Goal: Entertainment & Leisure: Consume media (video, audio)

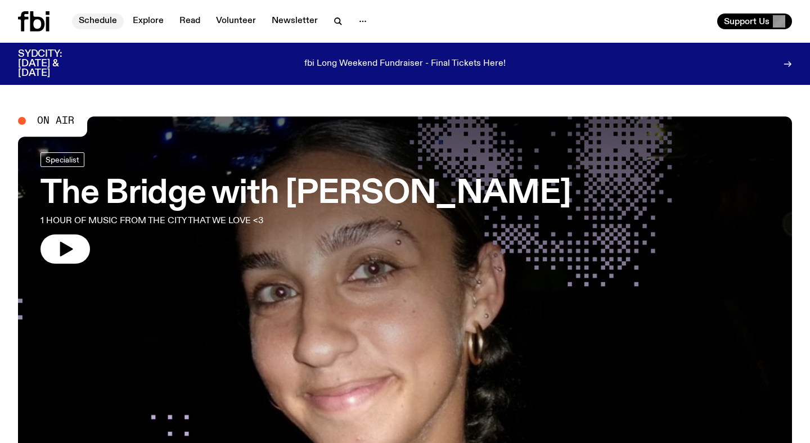
click at [94, 15] on link "Schedule" at bounding box center [98, 22] width 52 height 16
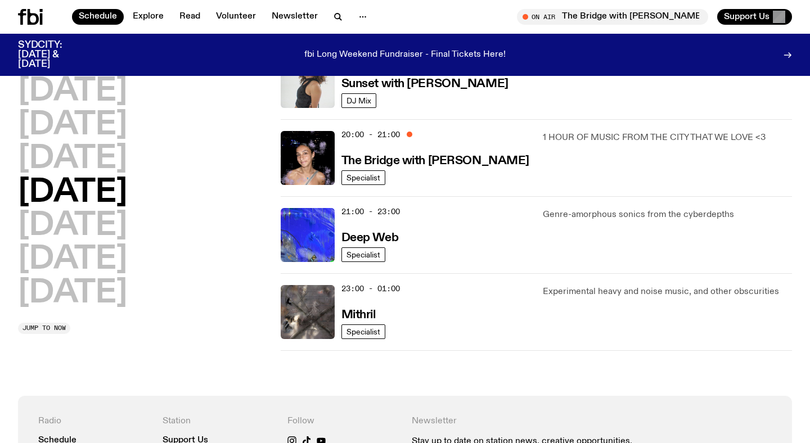
scroll to position [499, 0]
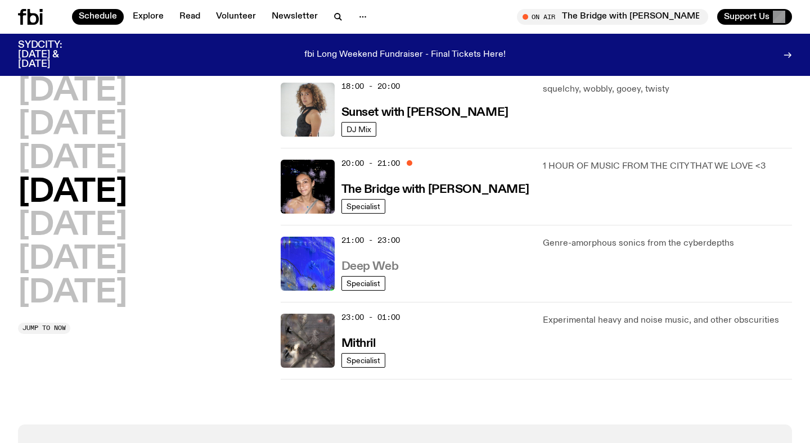
click at [374, 263] on h3 "Deep Web" at bounding box center [369, 267] width 57 height 12
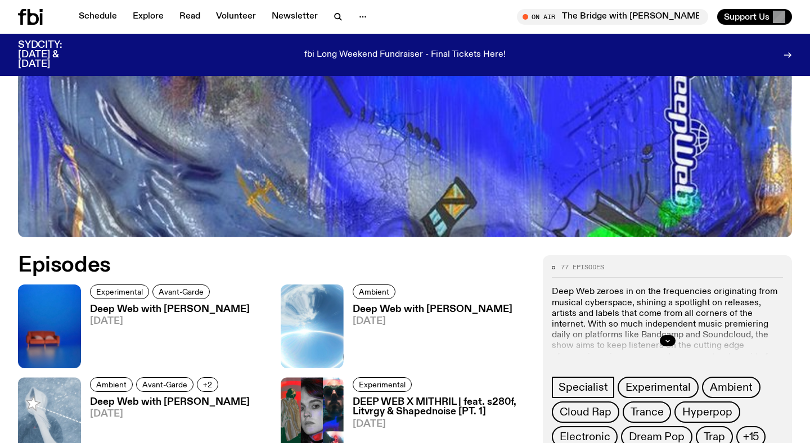
scroll to position [372, 0]
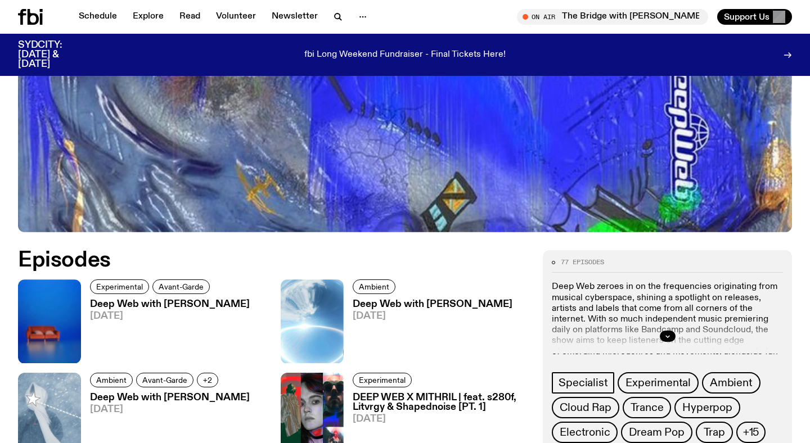
click at [185, 302] on h3 "Deep Web with [PERSON_NAME]" at bounding box center [170, 305] width 160 height 10
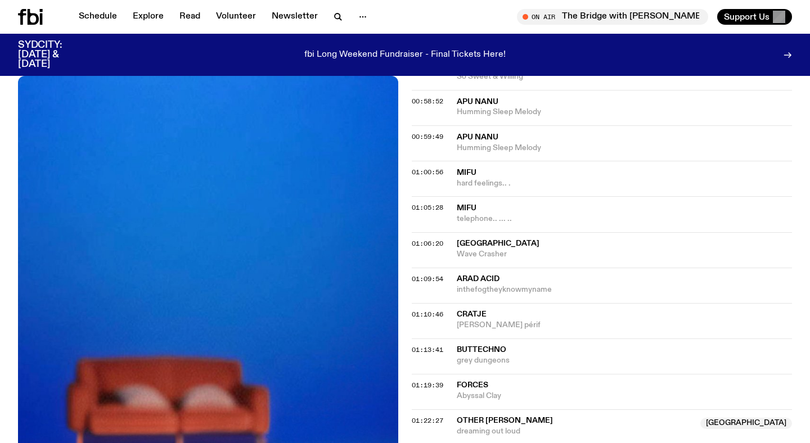
scroll to position [958, 0]
